Goal: Information Seeking & Learning: Learn about a topic

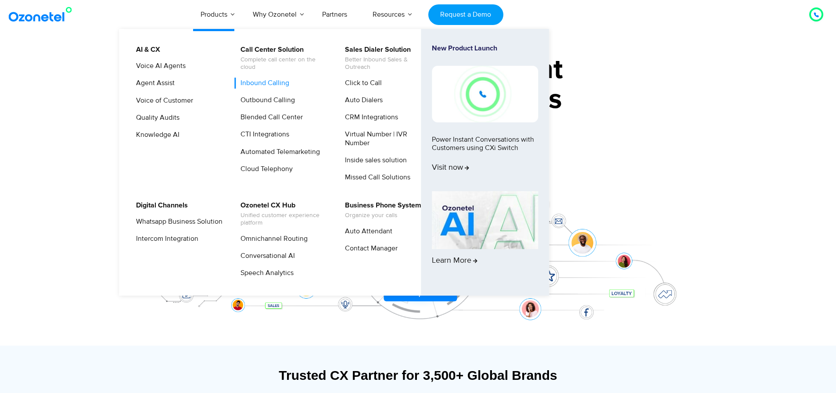
click at [260, 83] on link "Inbound Calling" at bounding box center [263, 83] width 56 height 11
